Goal: Navigation & Orientation: Find specific page/section

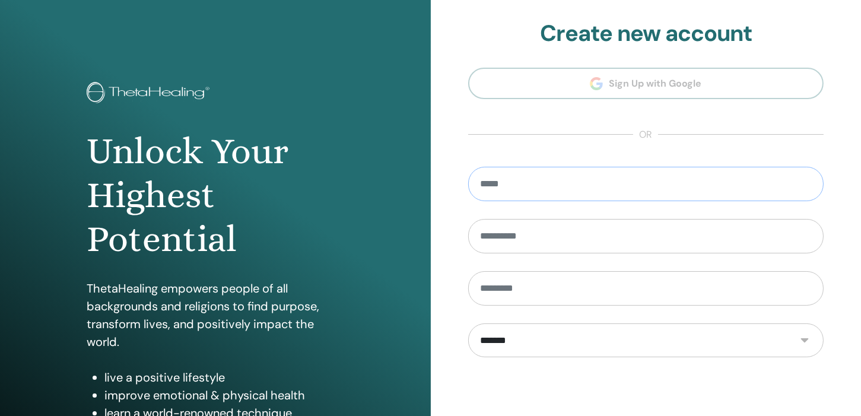
click at [586, 181] on input "email" at bounding box center [646, 184] width 356 height 34
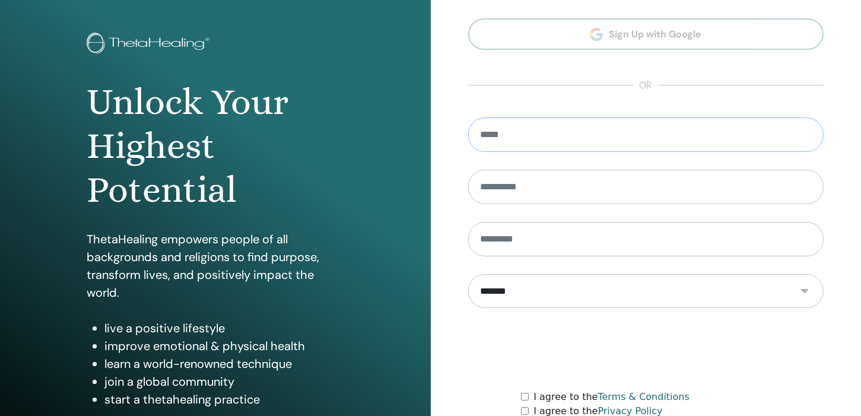
scroll to position [153, 0]
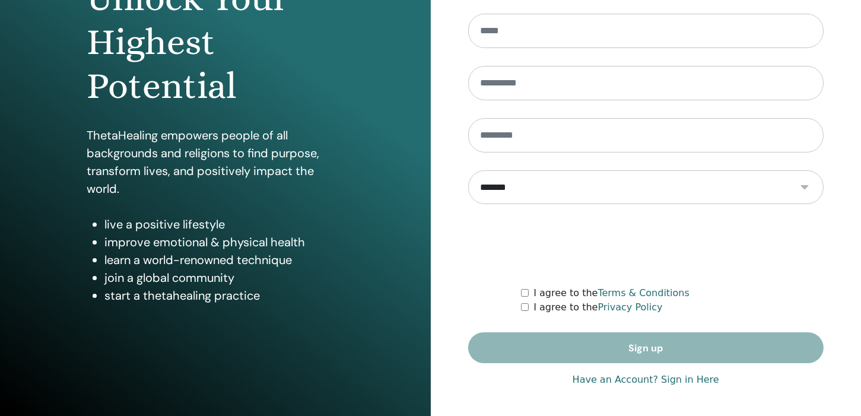
click at [700, 377] on link "Have an Account? Sign in Here" at bounding box center [646, 380] width 147 height 14
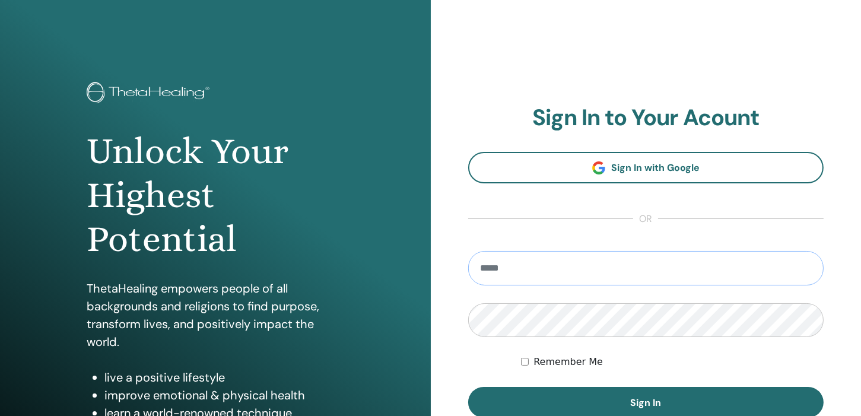
click at [588, 267] on input "email" at bounding box center [646, 268] width 356 height 34
type input "**********"
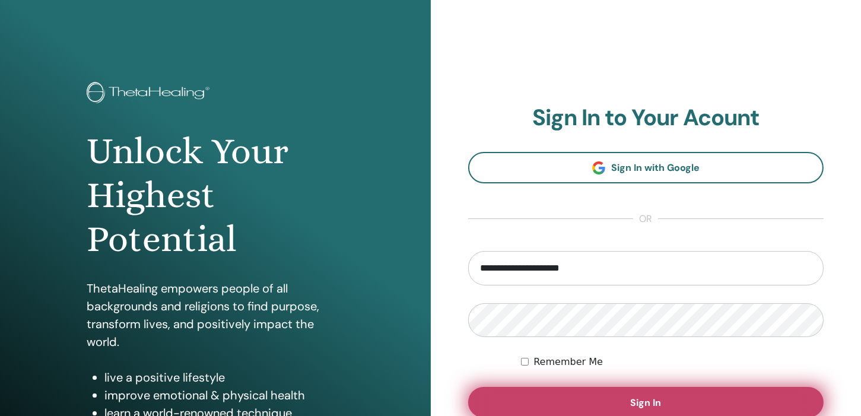
click at [630, 413] on button "Sign In" at bounding box center [646, 402] width 356 height 31
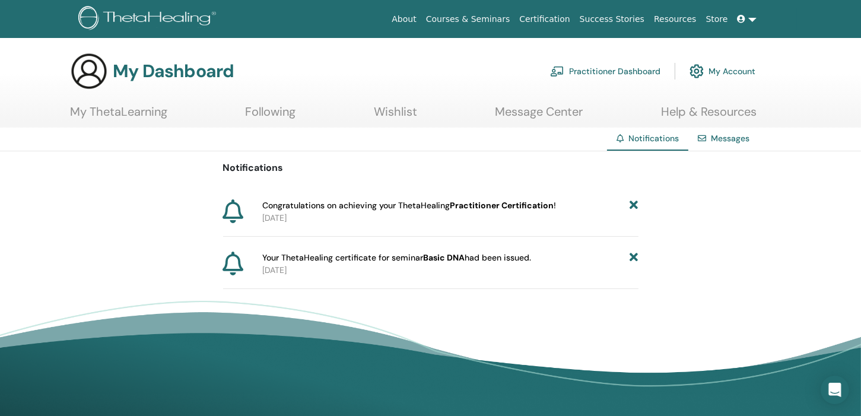
click at [597, 68] on link "Practitioner Dashboard" at bounding box center [605, 71] width 110 height 26
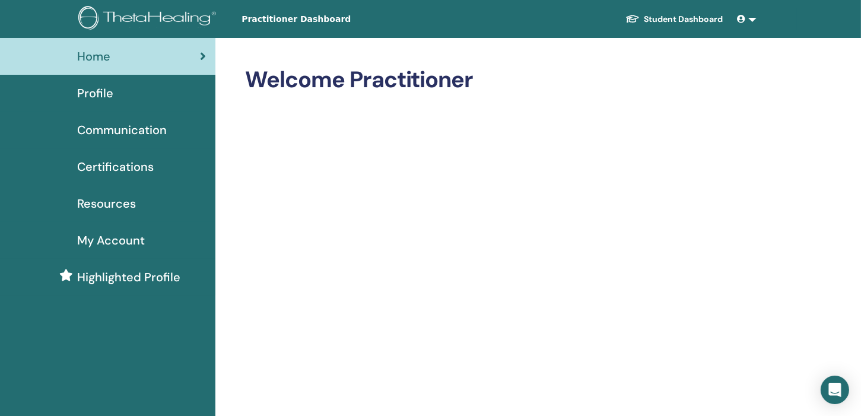
click at [131, 166] on span "Certifications" at bounding box center [115, 167] width 77 height 18
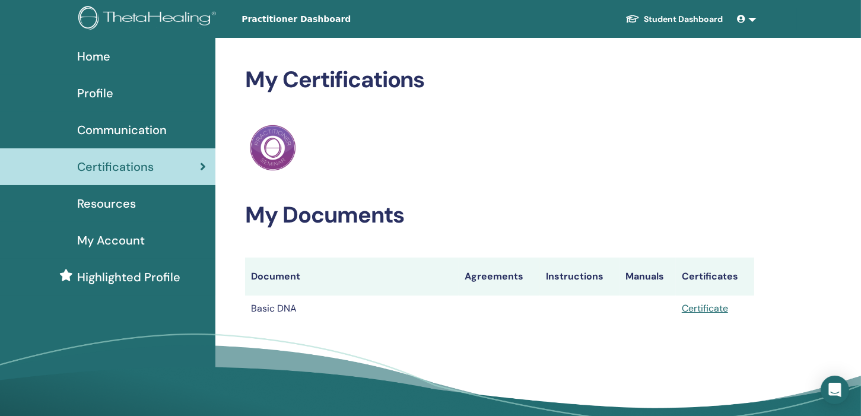
click at [118, 209] on span "Resources" at bounding box center [106, 204] width 59 height 18
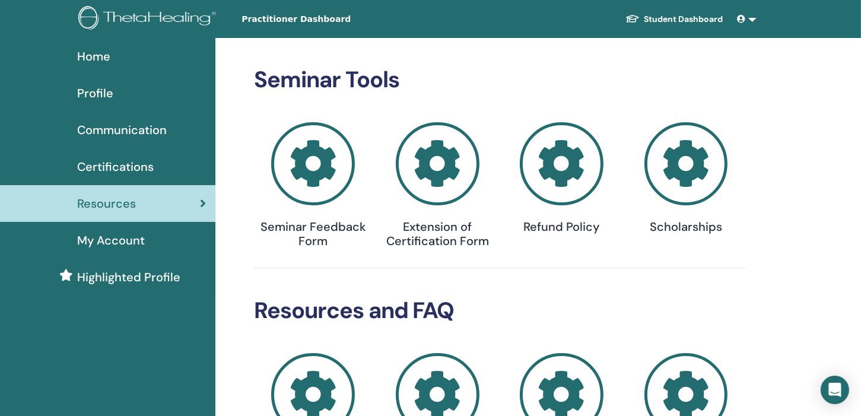
click at [91, 93] on span "Profile" at bounding box center [95, 93] width 36 height 18
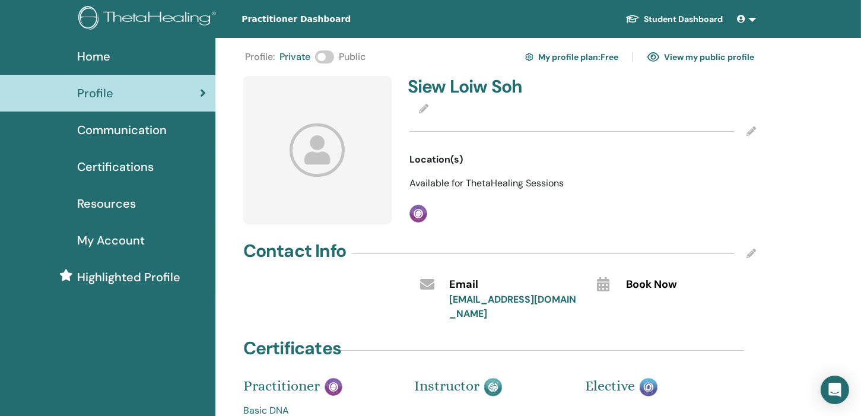
click at [98, 207] on span "Resources" at bounding box center [106, 204] width 59 height 18
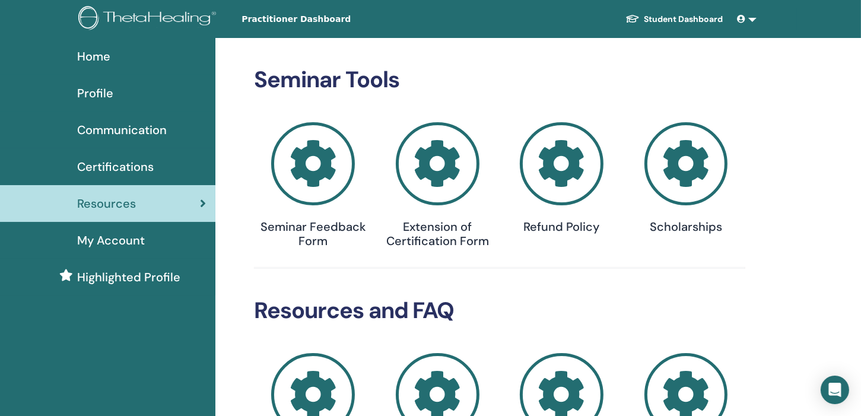
click at [677, 172] on icon at bounding box center [687, 164] width 84 height 84
